Goal: Information Seeking & Learning: Learn about a topic

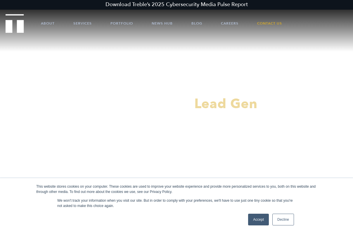
click at [257, 218] on link "Accept" at bounding box center [258, 219] width 21 height 12
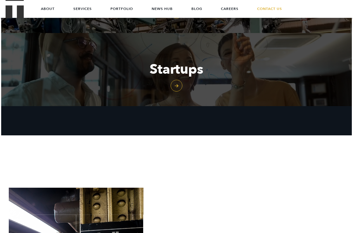
scroll to position [733, 0]
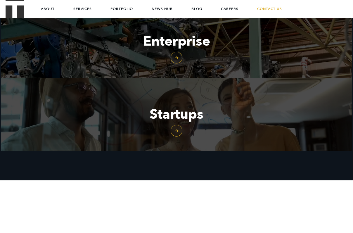
click at [122, 9] on link "Portfolio" at bounding box center [121, 9] width 22 height 18
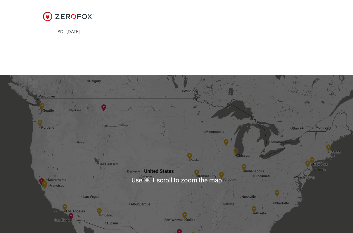
scroll to position [1110, 0]
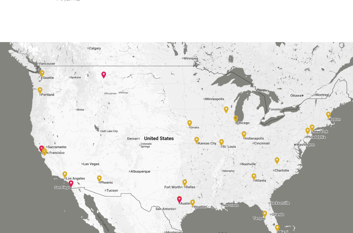
click at [253, 173] on img at bounding box center [253, 176] width 5 height 7
click at [254, 173] on img at bounding box center [253, 176] width 5 height 7
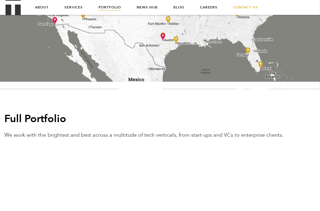
scroll to position [1018, 0]
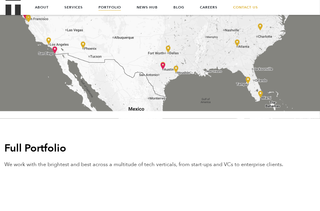
click at [188, 86] on div at bounding box center [160, 13] width 320 height 210
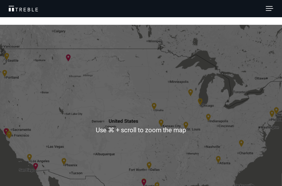
scroll to position [1072, 0]
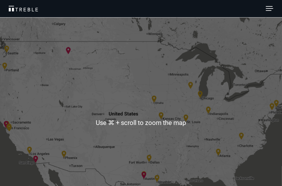
click at [217, 152] on img at bounding box center [218, 152] width 5 height 7
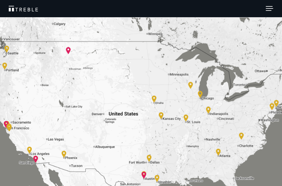
click at [218, 151] on img at bounding box center [218, 152] width 5 height 7
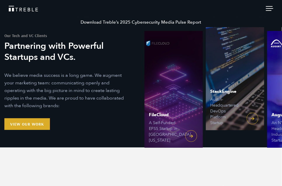
scroll to position [0, 0]
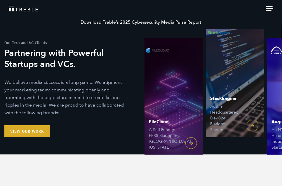
click at [266, 10] on span at bounding box center [269, 10] width 6 height 1
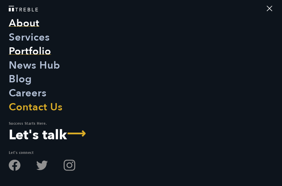
click at [18, 29] on link "About" at bounding box center [24, 24] width 31 height 14
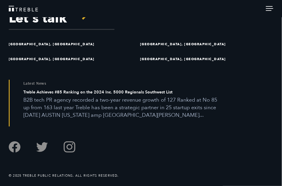
scroll to position [1304, 0]
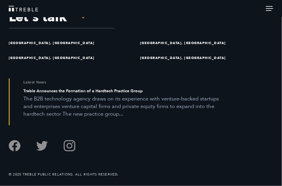
click at [107, 105] on p "The B2B technology agency draws on its experience with venture-backed startups …" at bounding box center [123, 106] width 200 height 23
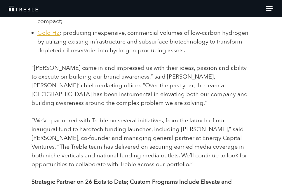
scroll to position [642, 0]
